Goal: Task Accomplishment & Management: Use online tool/utility

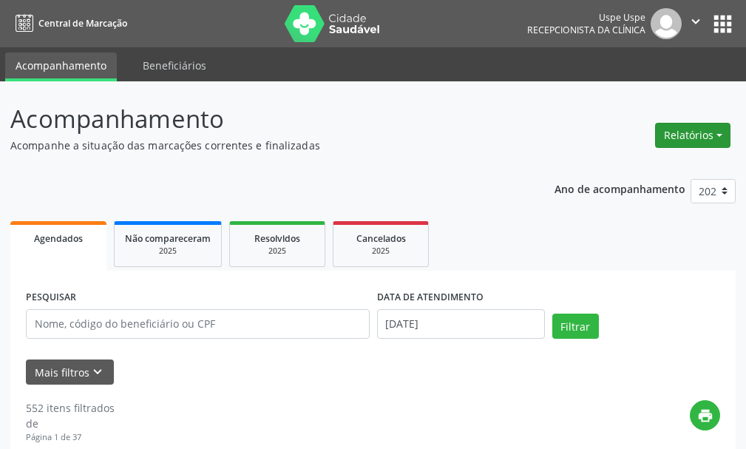
click at [677, 129] on button "Relatórios" at bounding box center [692, 135] width 75 height 25
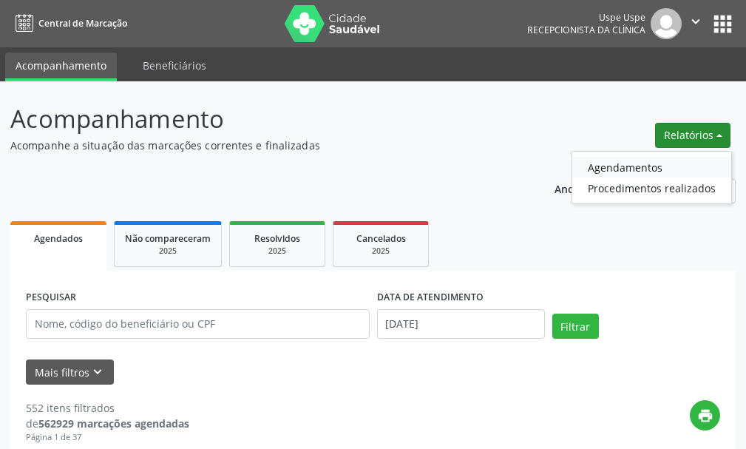
click at [607, 169] on link "Agendamentos" at bounding box center [651, 167] width 159 height 21
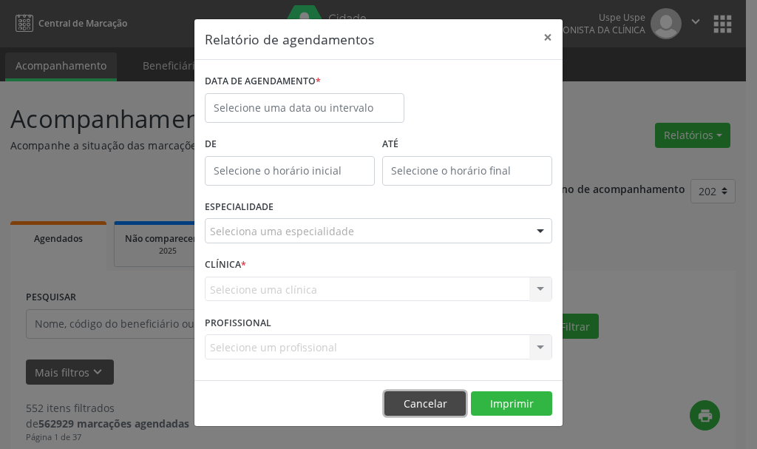
click at [429, 405] on button "Cancelar" at bounding box center [424, 403] width 81 height 25
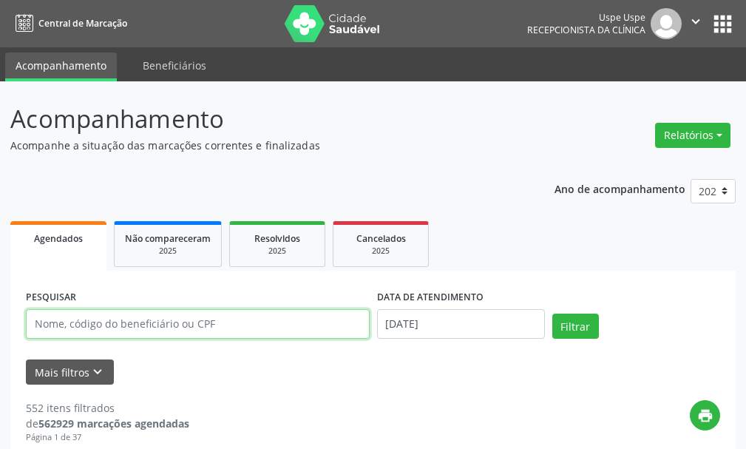
click at [44, 327] on input "text" at bounding box center [198, 324] width 344 height 30
type input "eunita [PERSON_NAME]"
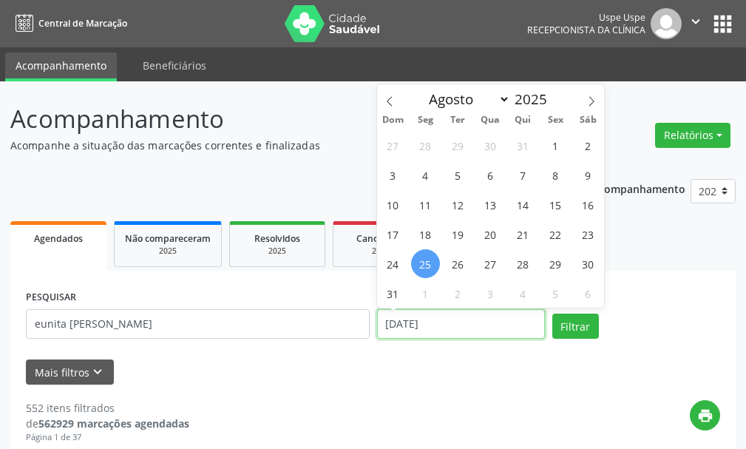
drag, startPoint x: 440, startPoint y: 325, endPoint x: 372, endPoint y: 335, distance: 68.7
click at [372, 335] on div "PESQUISAR eunita [PERSON_NAME] DATA DE ATENDIMENTO [DATE] Filtrar" at bounding box center [372, 317] width 701 height 63
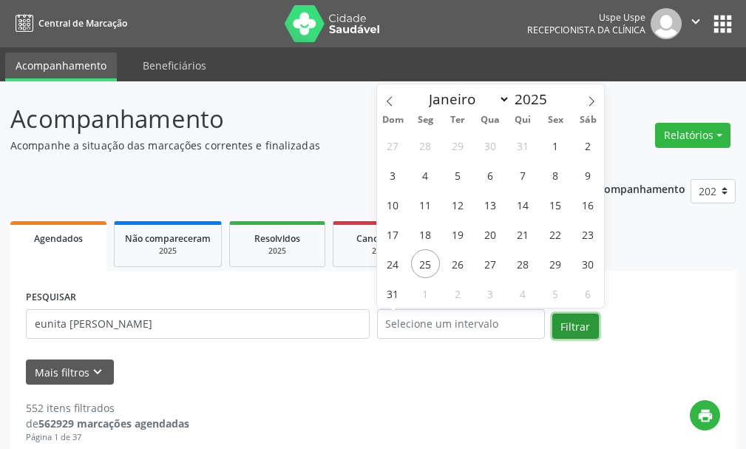
click at [563, 328] on button "Filtrar" at bounding box center [575, 325] width 47 height 25
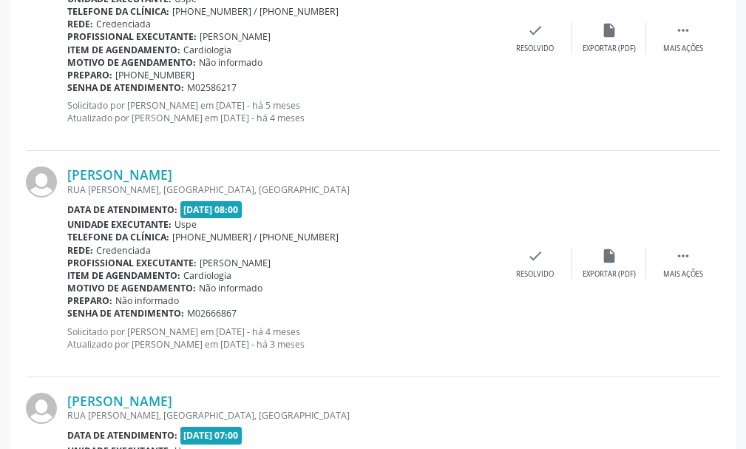
scroll to position [3449, 0]
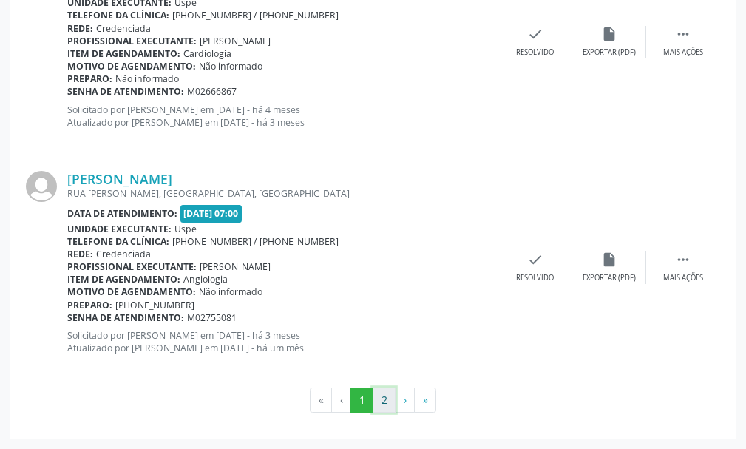
click at [384, 399] on button "2" at bounding box center [384, 399] width 23 height 25
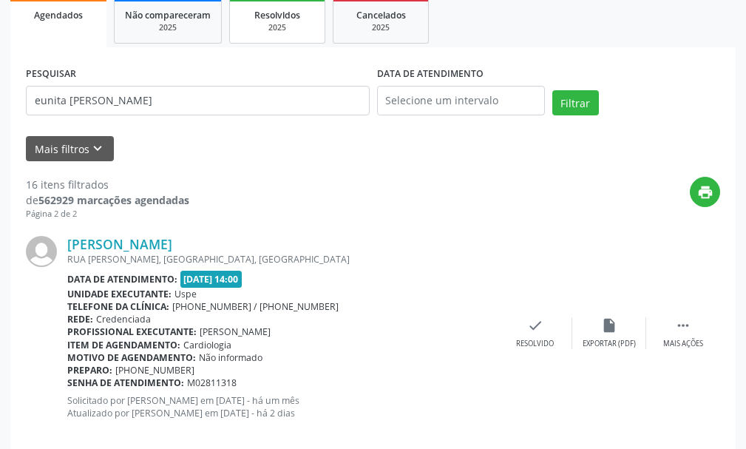
scroll to position [140, 0]
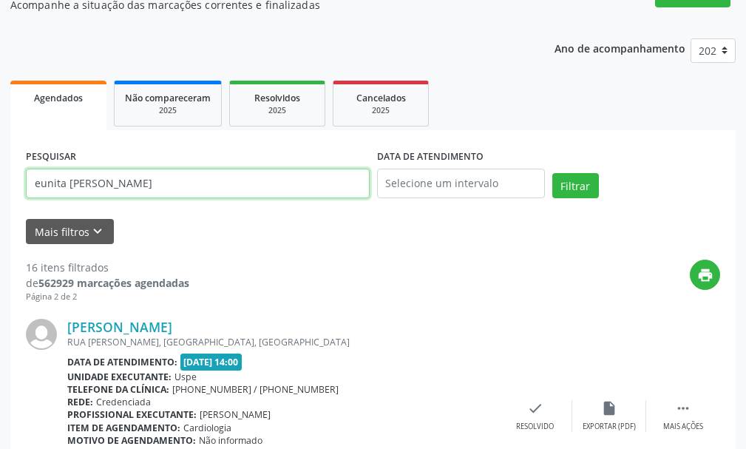
drag, startPoint x: 172, startPoint y: 185, endPoint x: 13, endPoint y: 222, distance: 163.1
click at [13, 223] on div "PESQUISAR eunita [PERSON_NAME] DATA DE ATENDIMENTO Filtrar UNIDADE EXECUTANTE S…" at bounding box center [372, 358] width 725 height 456
type input "r"
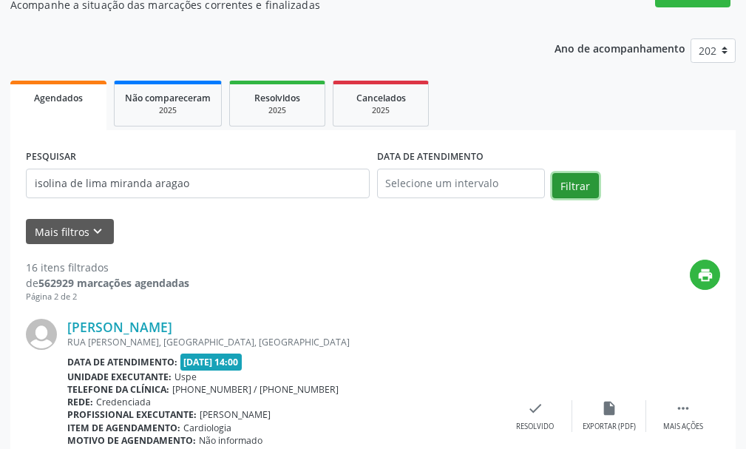
click at [568, 190] on button "Filtrar" at bounding box center [575, 185] width 47 height 25
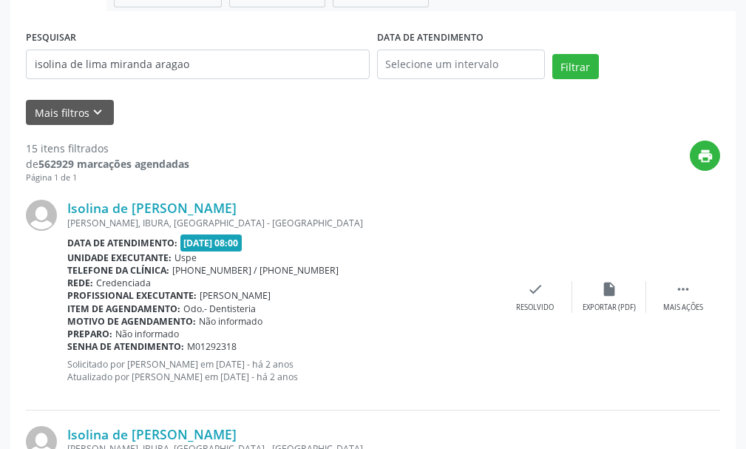
scroll to position [0, 0]
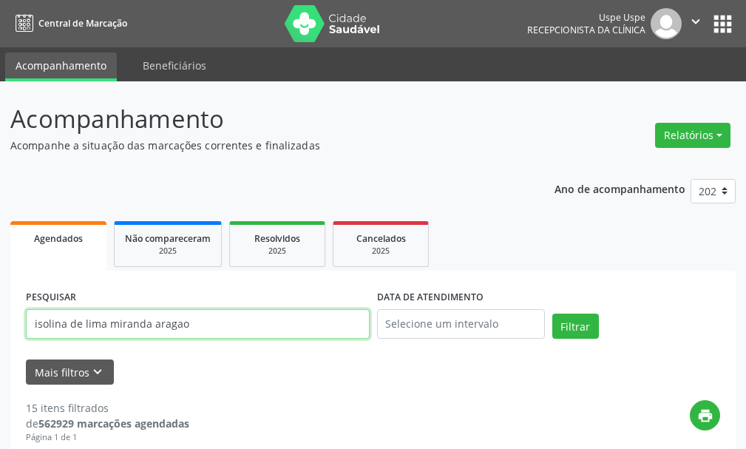
drag, startPoint x: 190, startPoint y: 324, endPoint x: 0, endPoint y: 375, distance: 196.7
click at [552, 313] on button "Filtrar" at bounding box center [575, 325] width 47 height 25
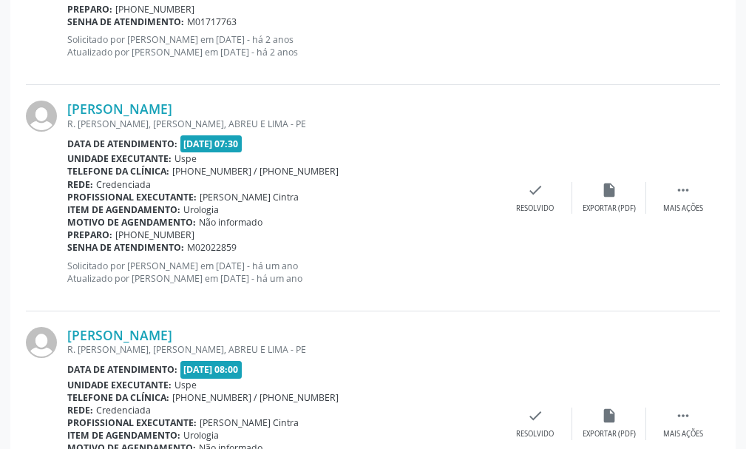
scroll to position [3449, 0]
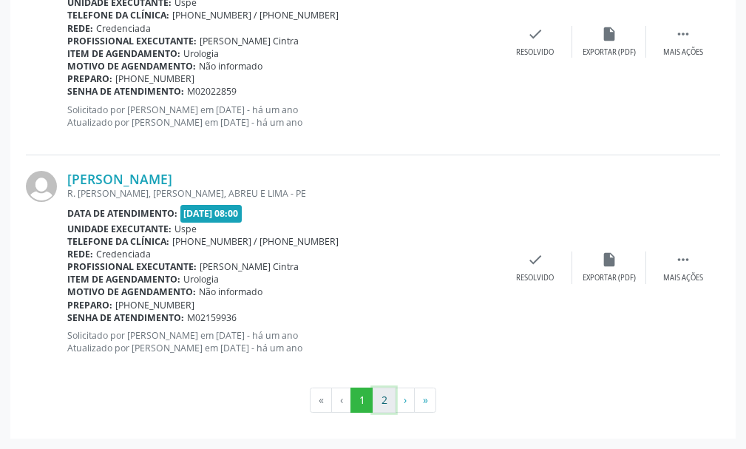
click at [382, 401] on button "2" at bounding box center [384, 399] width 23 height 25
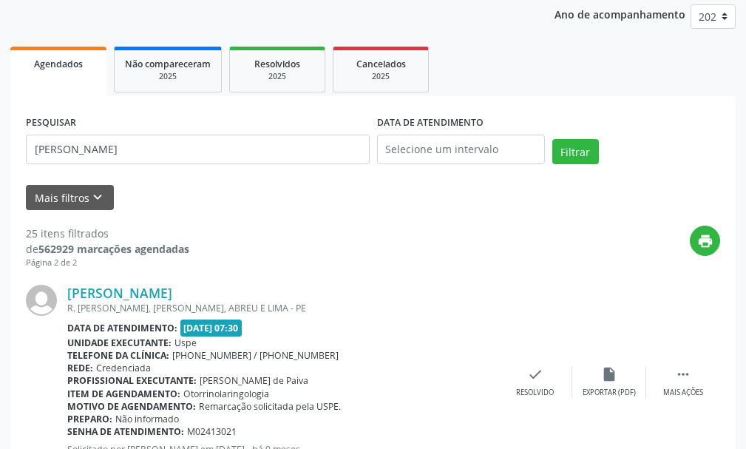
scroll to position [0, 0]
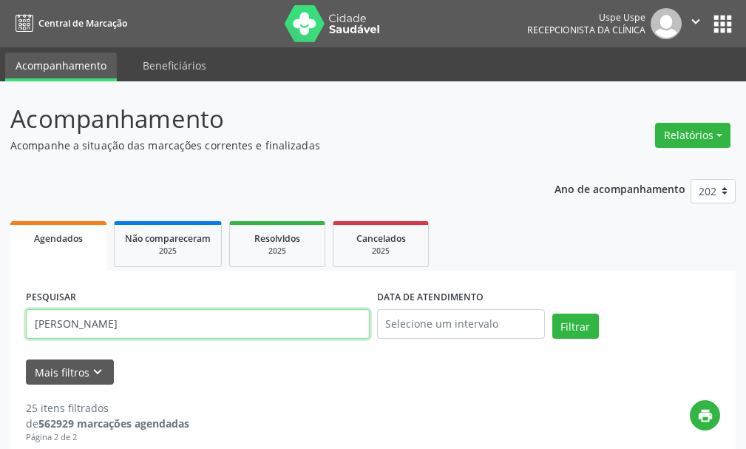
drag, startPoint x: 146, startPoint y: 325, endPoint x: 12, endPoint y: 361, distance: 138.4
click at [552, 313] on button "Filtrar" at bounding box center [575, 325] width 47 height 25
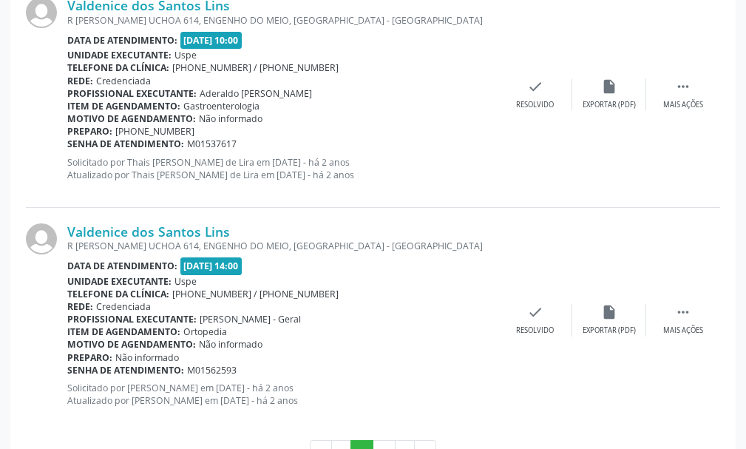
scroll to position [3449, 0]
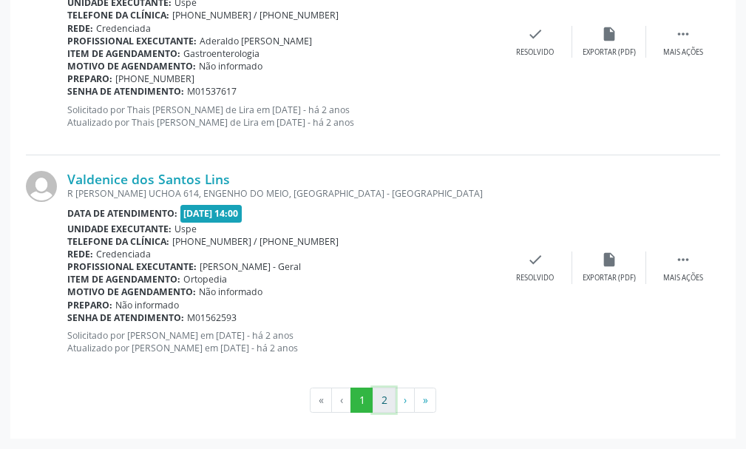
click at [381, 398] on button "2" at bounding box center [384, 399] width 23 height 25
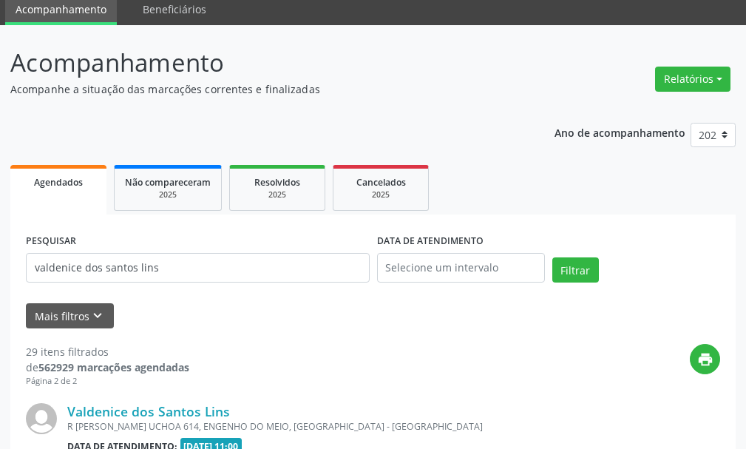
scroll to position [3223, 0]
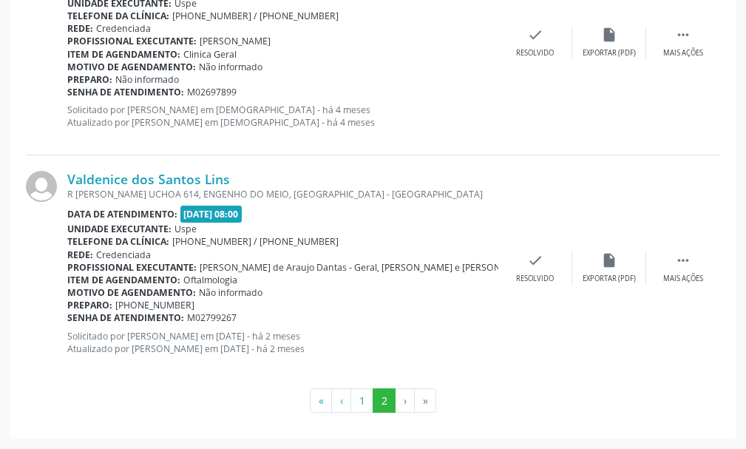
click at [401, 398] on li "›" at bounding box center [404, 400] width 19 height 25
click at [404, 395] on li "›" at bounding box center [404, 400] width 19 height 25
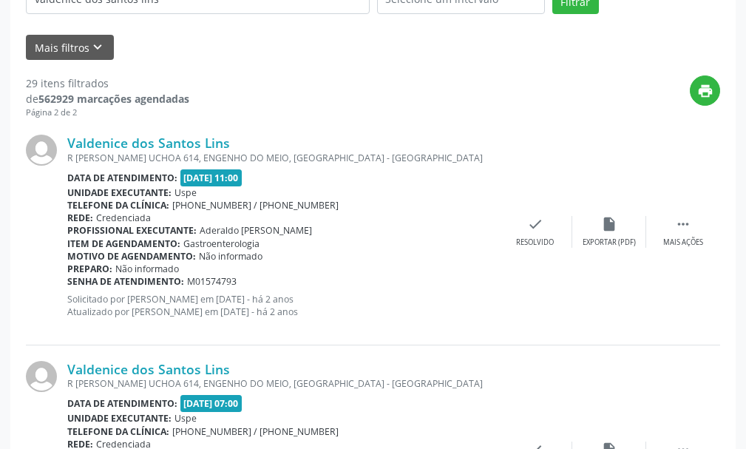
scroll to position [0, 0]
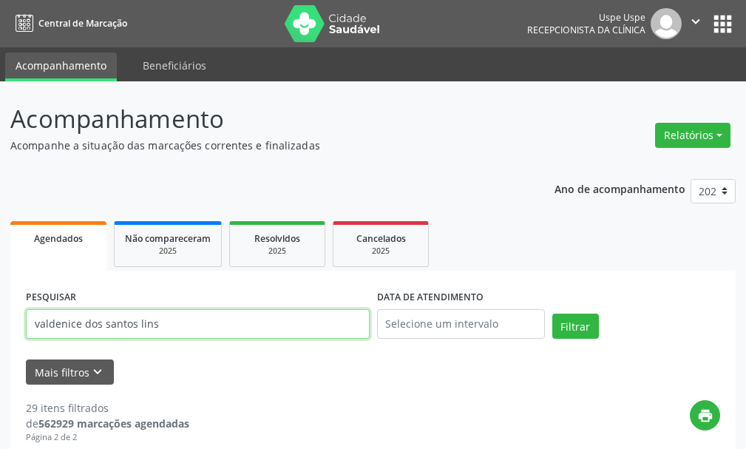
drag, startPoint x: 163, startPoint y: 324, endPoint x: 0, endPoint y: 334, distance: 163.6
type input "[PERSON_NAME]"
click at [552, 313] on button "Filtrar" at bounding box center [575, 325] width 47 height 25
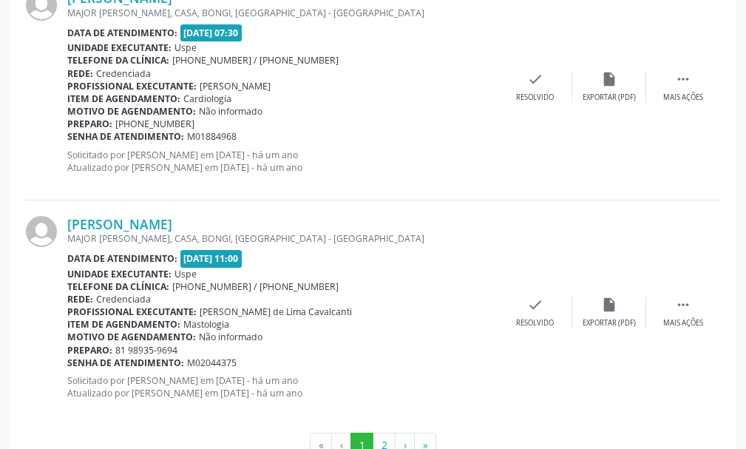
scroll to position [3449, 0]
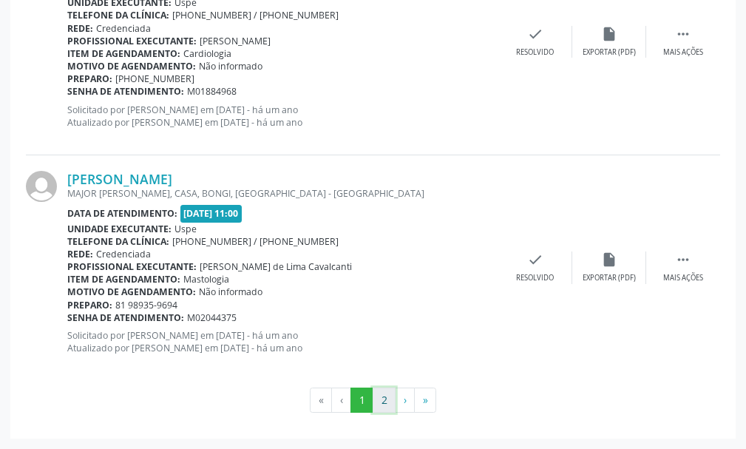
click at [384, 397] on button "2" at bounding box center [384, 399] width 23 height 25
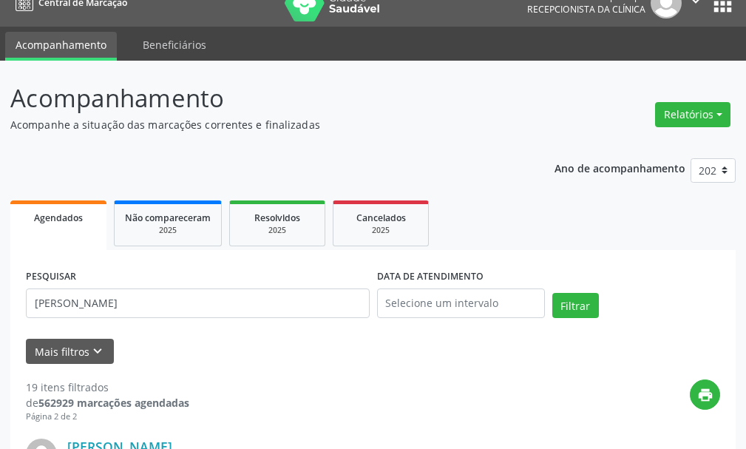
scroll to position [0, 0]
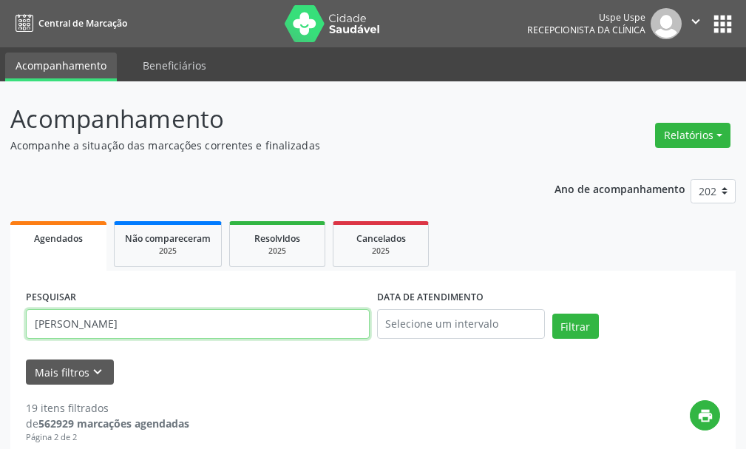
drag, startPoint x: 135, startPoint y: 324, endPoint x: 0, endPoint y: 375, distance: 144.1
click at [679, 134] on button "Relatórios" at bounding box center [692, 135] width 75 height 25
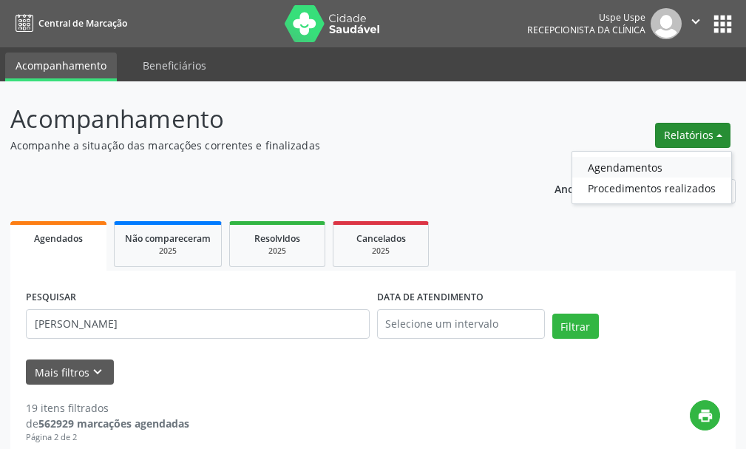
click at [617, 166] on link "Agendamentos" at bounding box center [651, 167] width 159 height 21
select select "7"
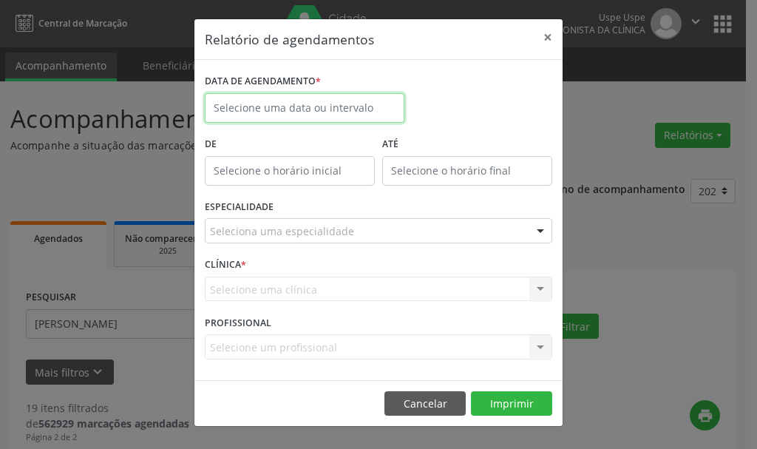
click at [245, 109] on input "text" at bounding box center [305, 108] width 200 height 30
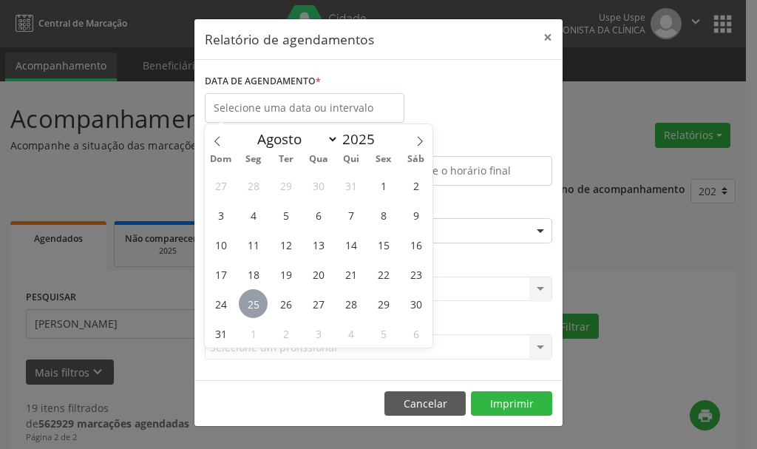
click at [248, 304] on span "25" at bounding box center [253, 303] width 29 height 29
type input "[DATE]"
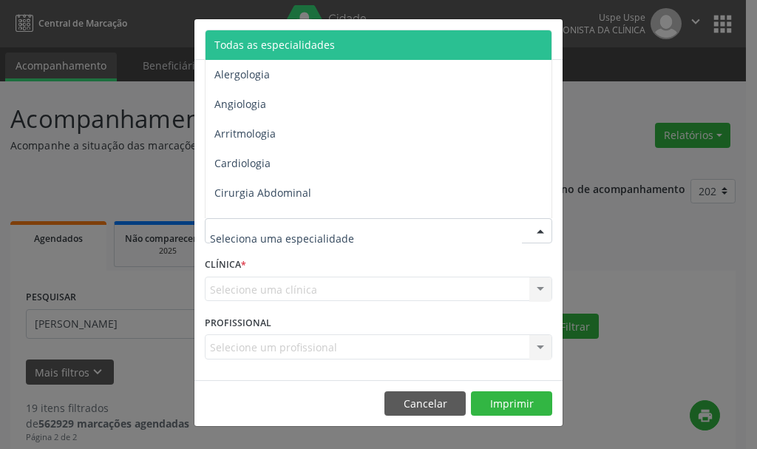
click at [110, 175] on div "Relatório de agendamentos × DATA DE AGENDAMENTO * [DATE] De ATÉ ESPECIALIDADE T…" at bounding box center [378, 224] width 757 height 449
click at [280, 39] on span "Todas as especialidades" at bounding box center [274, 45] width 120 height 14
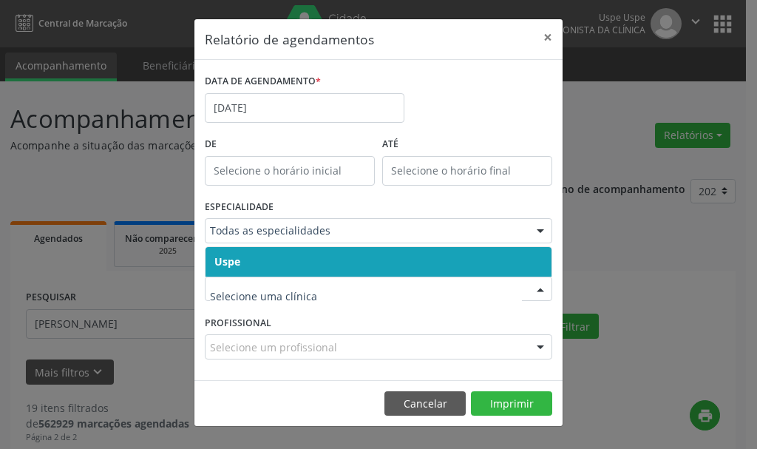
click at [227, 262] on span "Uspe" at bounding box center [227, 261] width 26 height 14
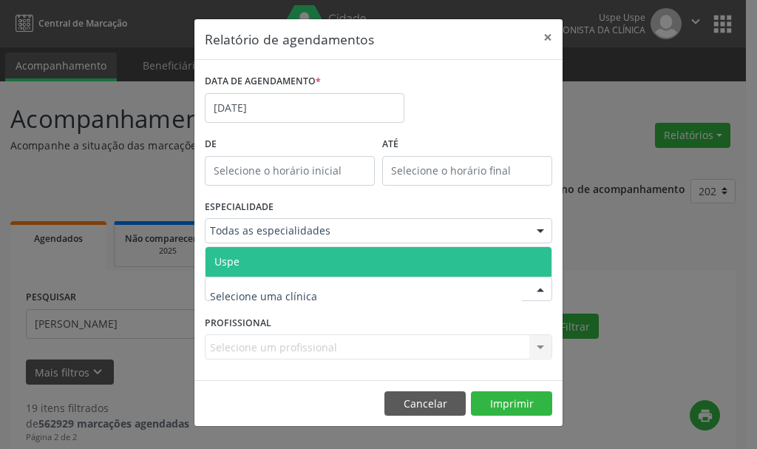
click at [228, 257] on span "Uspe" at bounding box center [226, 261] width 25 height 14
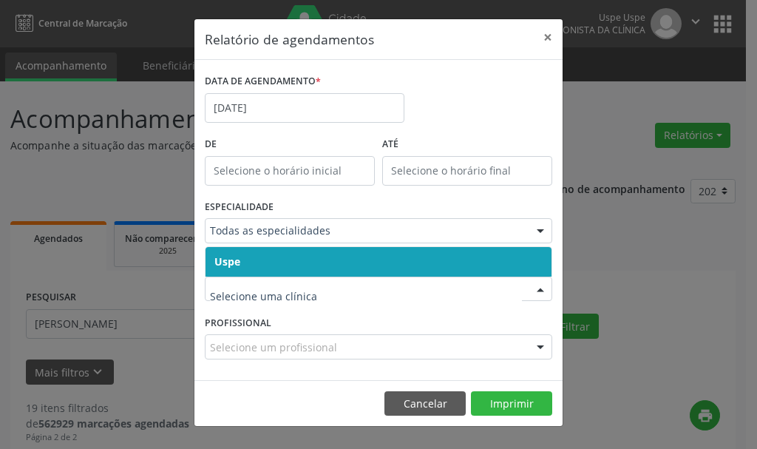
click at [226, 257] on span "Uspe" at bounding box center [227, 261] width 26 height 14
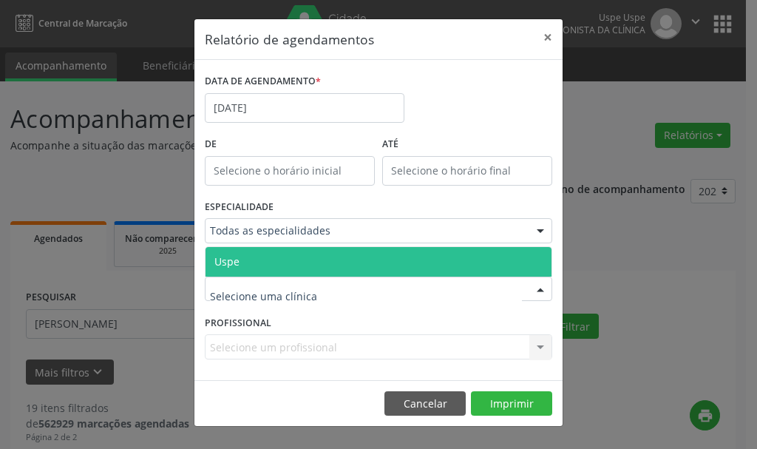
click at [232, 259] on span "Uspe" at bounding box center [226, 261] width 25 height 14
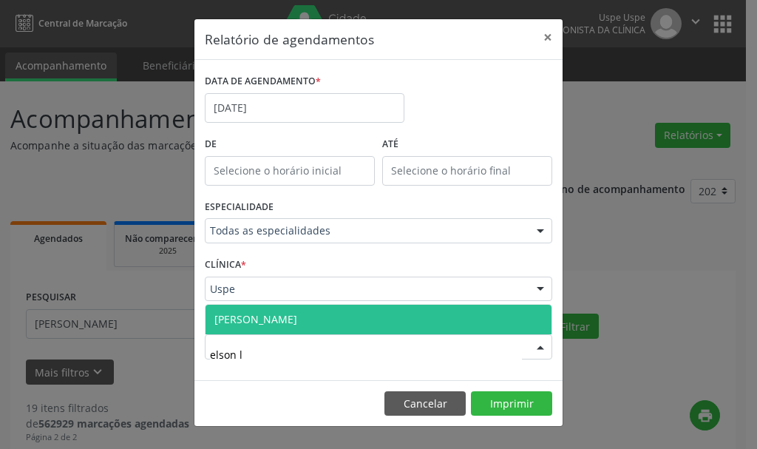
click at [259, 319] on span "[PERSON_NAME]" at bounding box center [255, 319] width 83 height 14
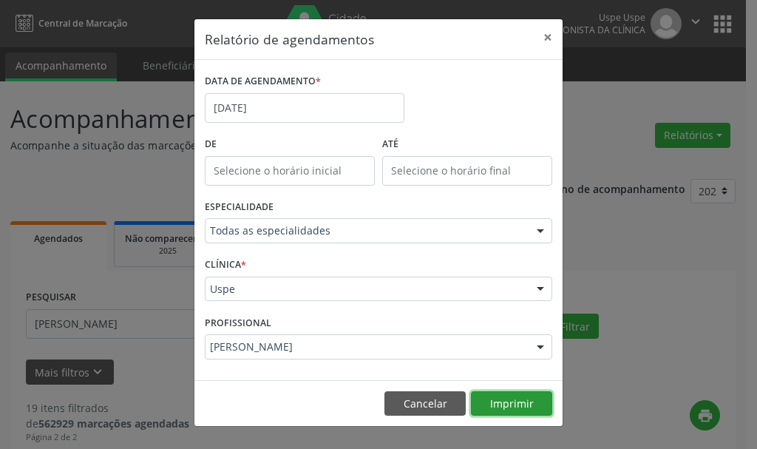
drag, startPoint x: 516, startPoint y: 402, endPoint x: 509, endPoint y: 395, distance: 9.9
click at [510, 395] on button "Imprimir" at bounding box center [511, 403] width 81 height 25
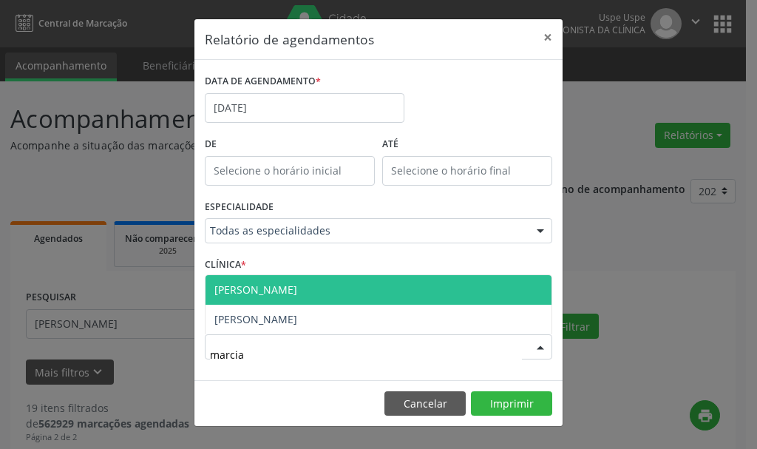
click at [355, 289] on span "[PERSON_NAME]" at bounding box center [378, 290] width 346 height 30
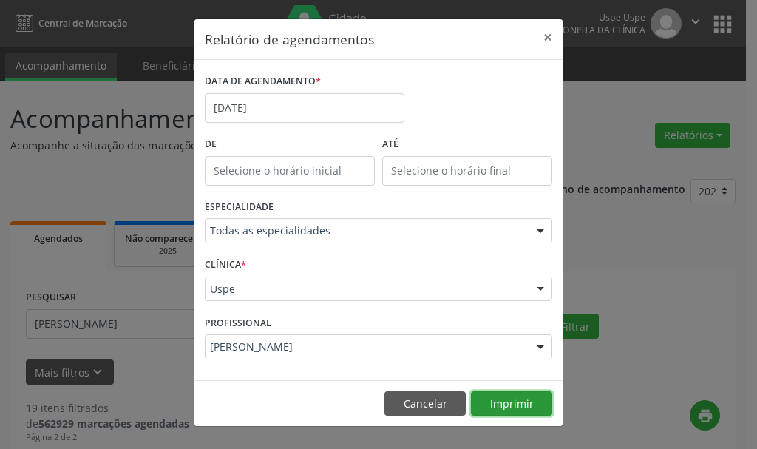
click at [506, 399] on button "Imprimir" at bounding box center [511, 403] width 81 height 25
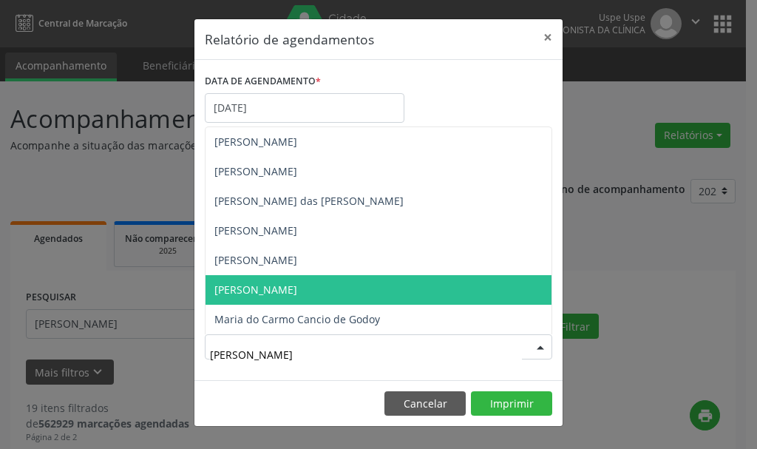
type input "[PERSON_NAME]"
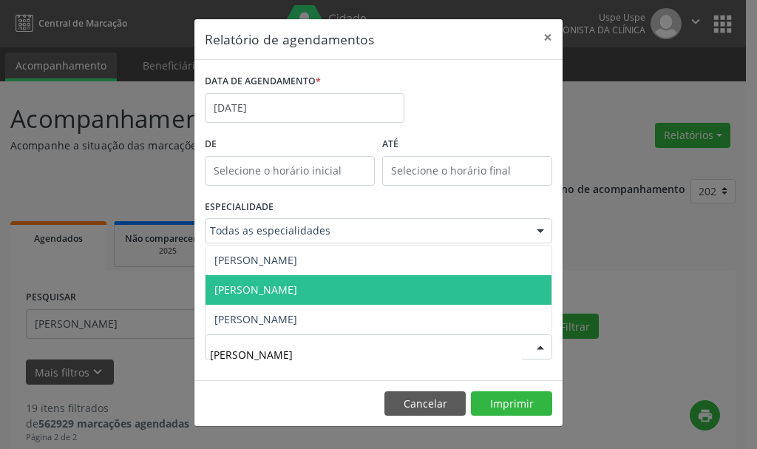
click at [297, 285] on span "[PERSON_NAME]" at bounding box center [255, 289] width 83 height 14
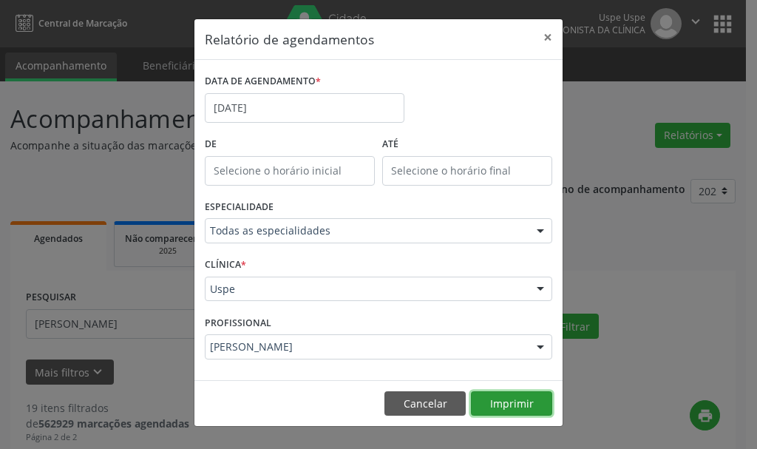
click at [512, 397] on button "Imprimir" at bounding box center [511, 403] width 81 height 25
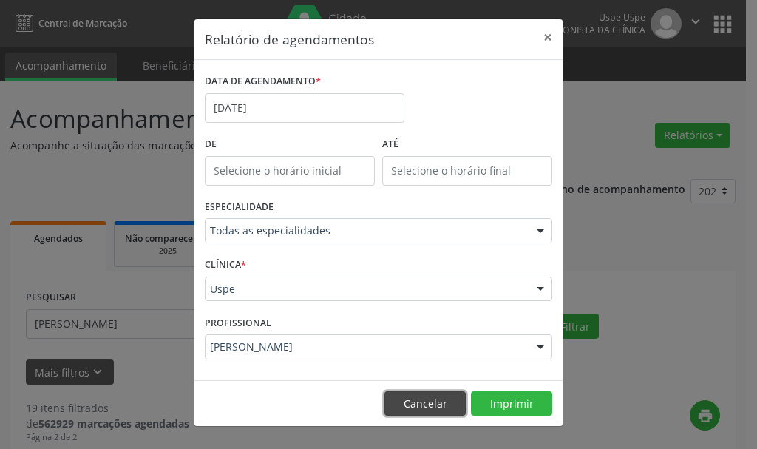
click at [427, 402] on button "Cancelar" at bounding box center [424, 403] width 81 height 25
